Goal: Information Seeking & Learning: Learn about a topic

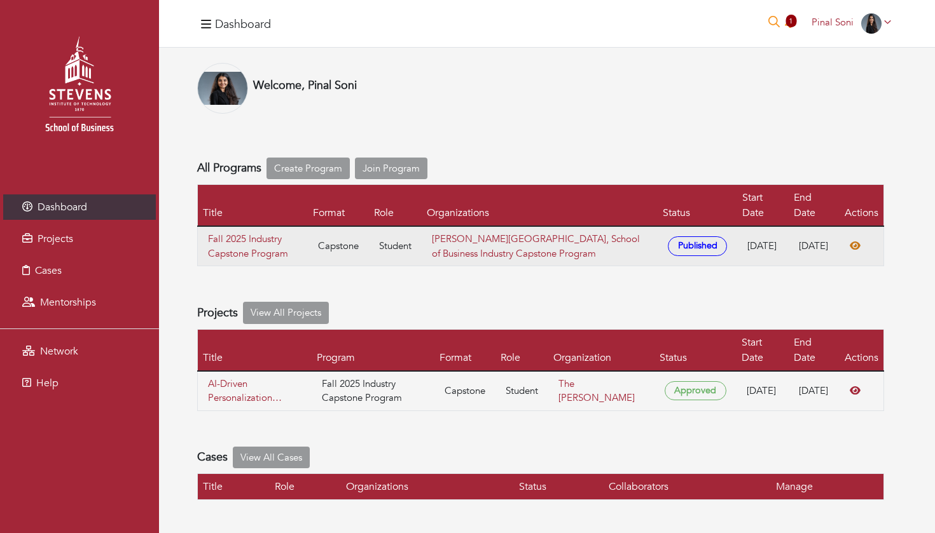
click at [851, 250] on icon at bounding box center [854, 246] width 11 height 8
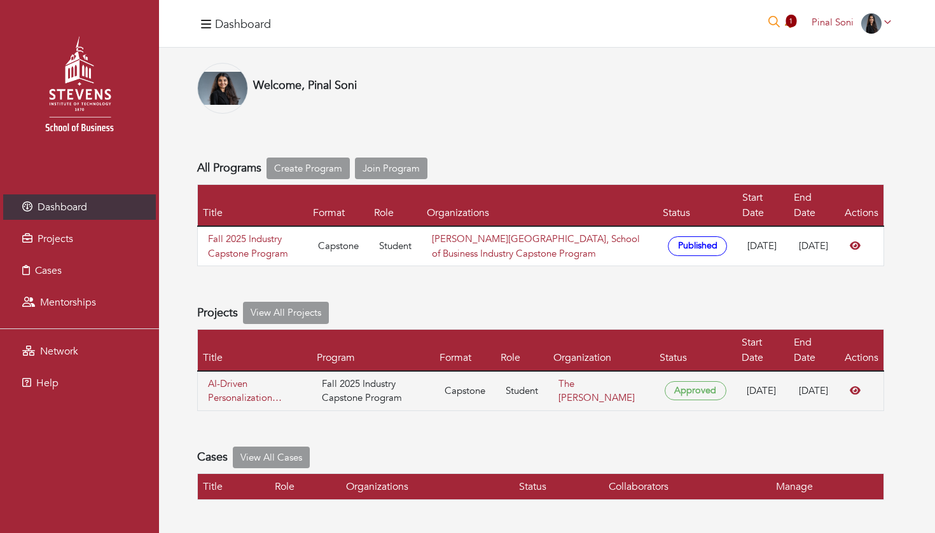
click at [792, 24] on span "1" at bounding box center [790, 21] width 11 height 13
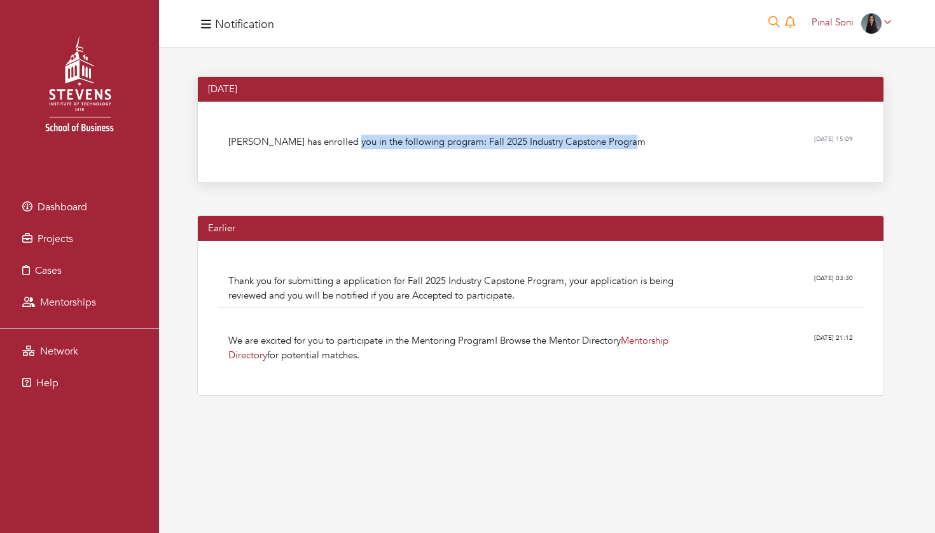
drag, startPoint x: 341, startPoint y: 147, endPoint x: 542, endPoint y: 154, distance: 201.7
click at [542, 154] on ul "[PERSON_NAME] has enrolled you in the following program: Fall 2025 Industry Cap…" at bounding box center [540, 142] width 645 height 45
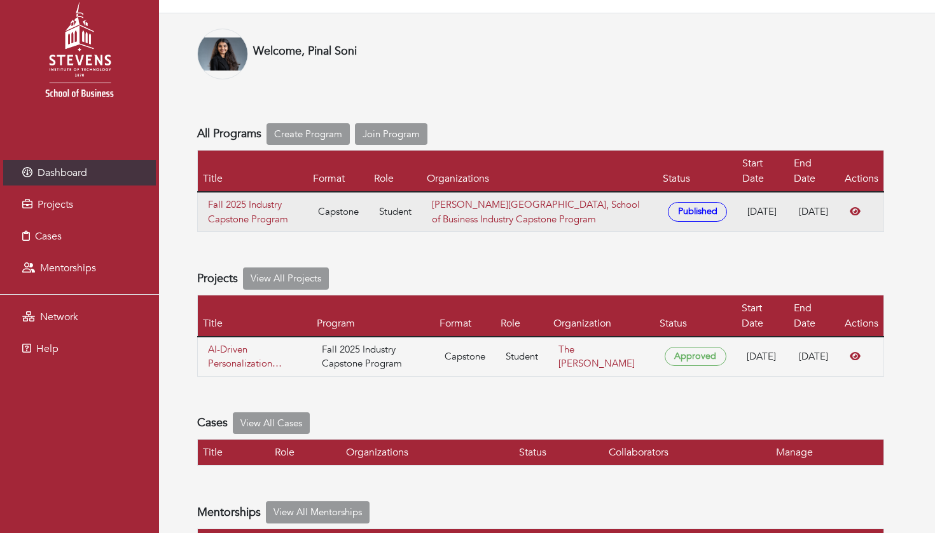
scroll to position [36, 0]
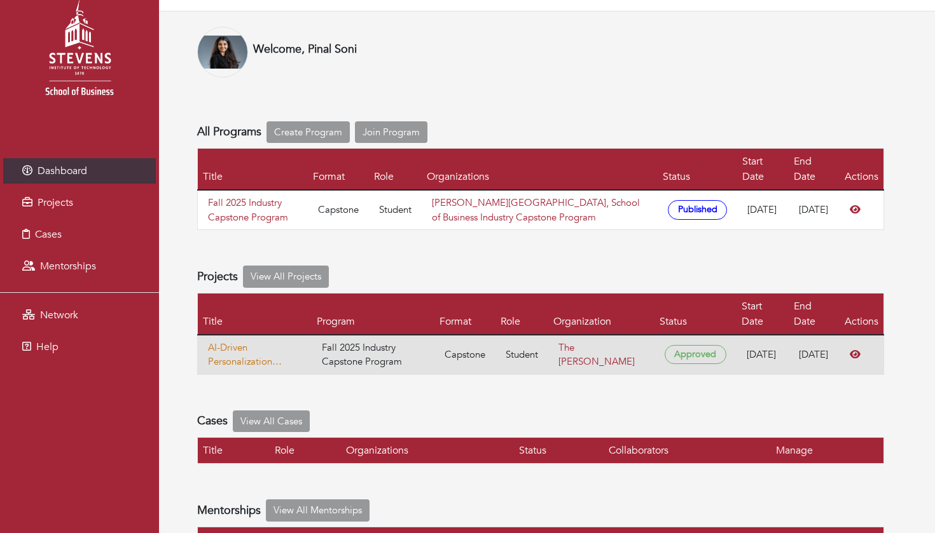
click at [226, 362] on link "AI-Driven Personalization Strategy for The [PERSON_NAME]" at bounding box center [254, 355] width 93 height 29
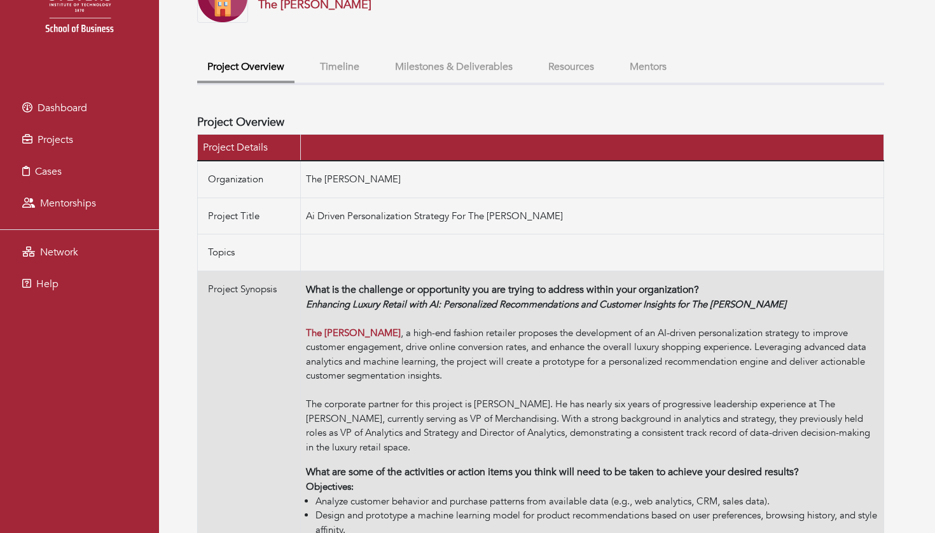
scroll to position [100, 0]
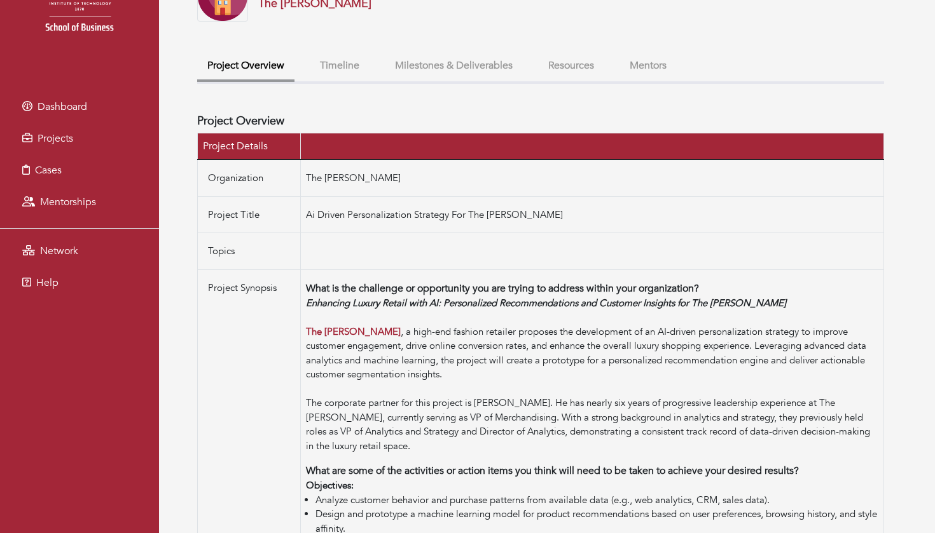
click at [452, 52] on button "Milestones & Deliverables" at bounding box center [454, 65] width 138 height 27
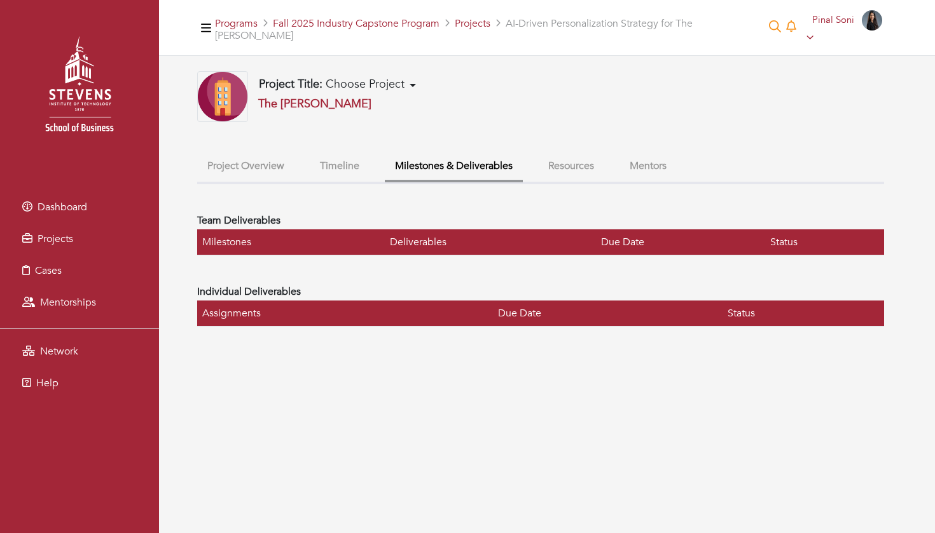
click at [665, 155] on button "Mentors" at bounding box center [647, 166] width 57 height 27
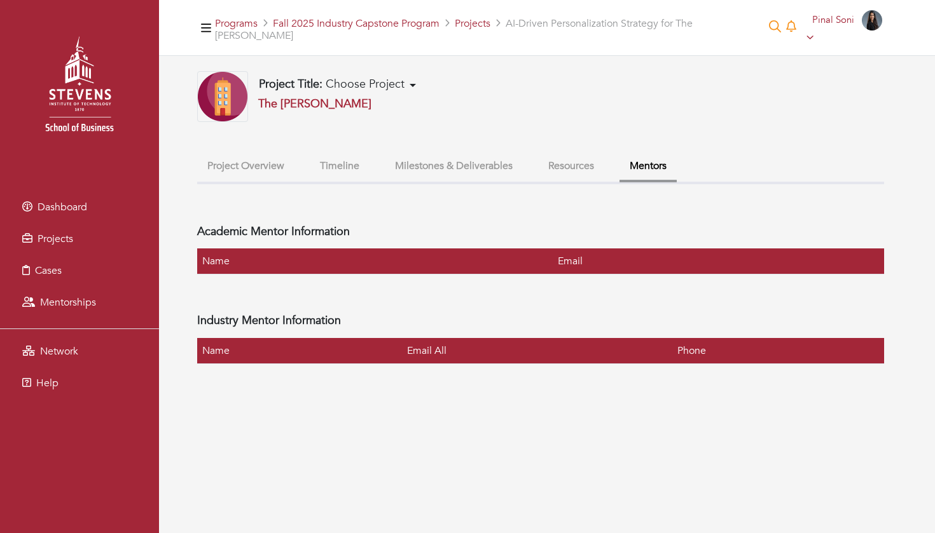
click at [457, 153] on button "Milestones & Deliverables" at bounding box center [454, 166] width 138 height 27
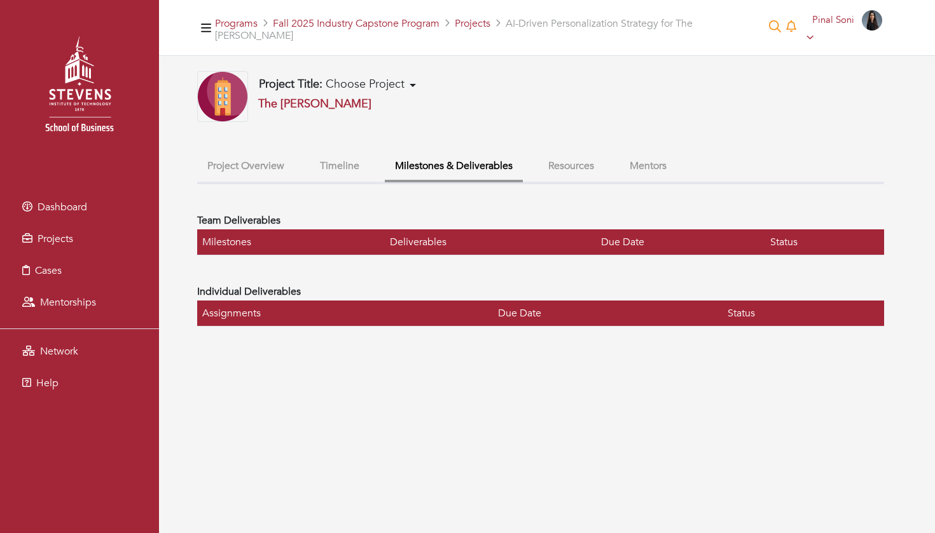
click at [345, 153] on button "Timeline" at bounding box center [340, 166] width 60 height 27
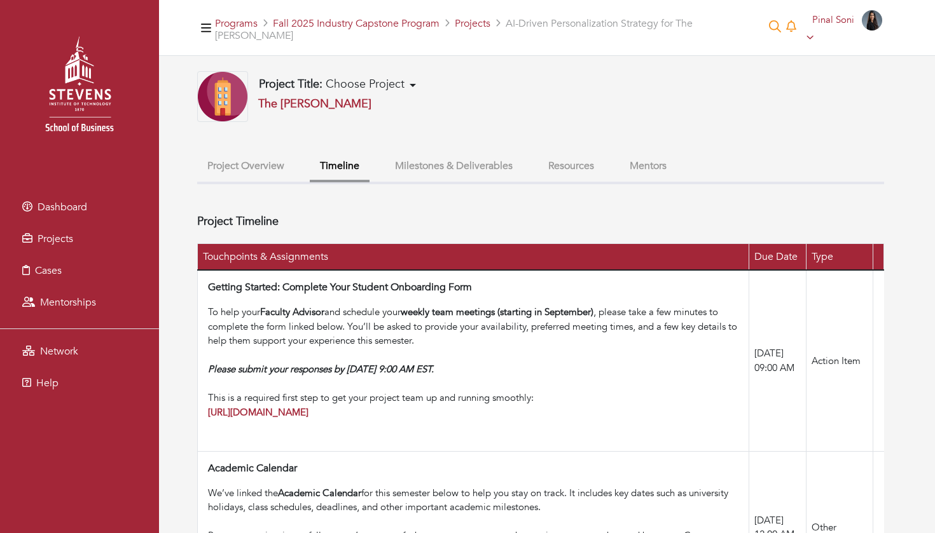
click at [241, 153] on button "Project Overview" at bounding box center [245, 166] width 97 height 27
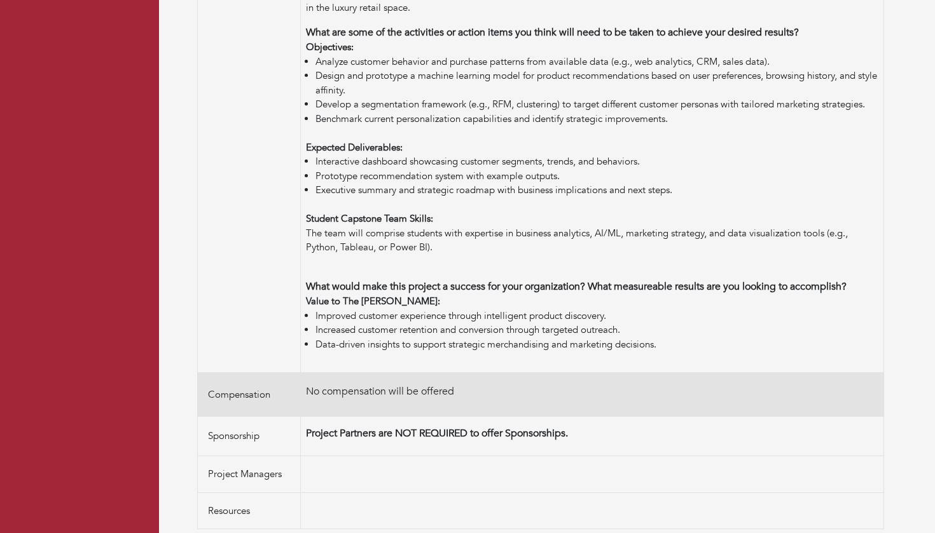
scroll to position [539, 0]
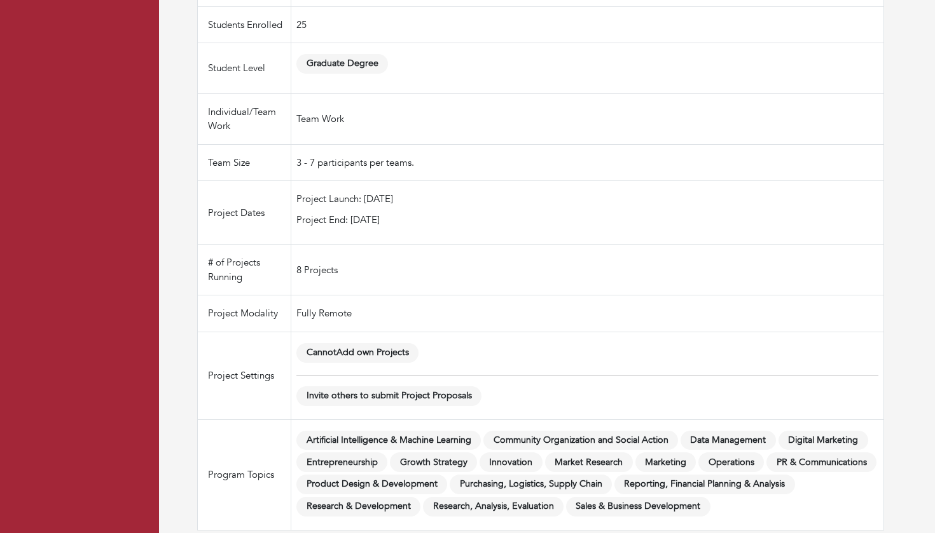
scroll to position [622, 0]
drag, startPoint x: 287, startPoint y: 289, endPoint x: 310, endPoint y: 289, distance: 22.3
click at [292, 289] on td "8 Projects" at bounding box center [587, 270] width 593 height 51
click at [311, 289] on td "8 Projects" at bounding box center [587, 270] width 593 height 51
